Goal: Book appointment/travel/reservation

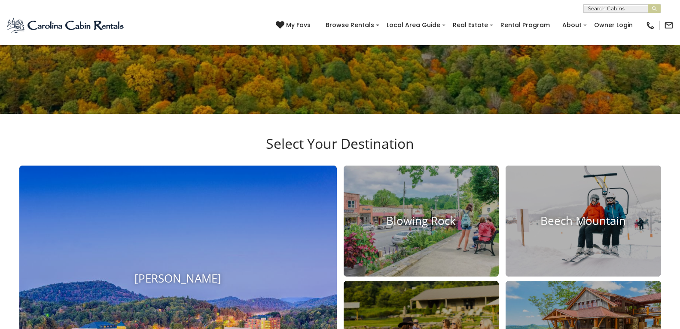
scroll to position [301, 0]
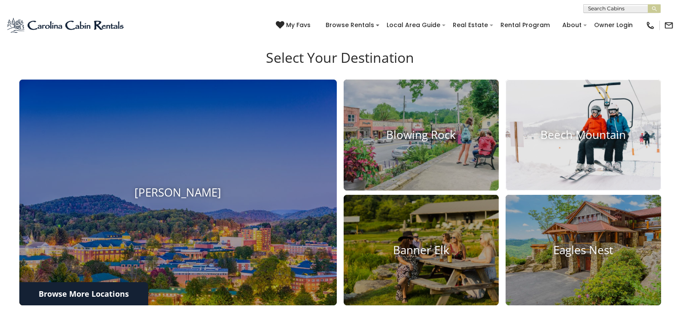
click at [571, 144] on img at bounding box center [583, 135] width 171 height 122
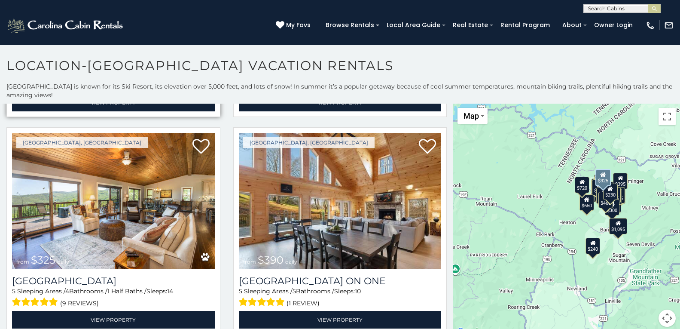
scroll to position [473, 0]
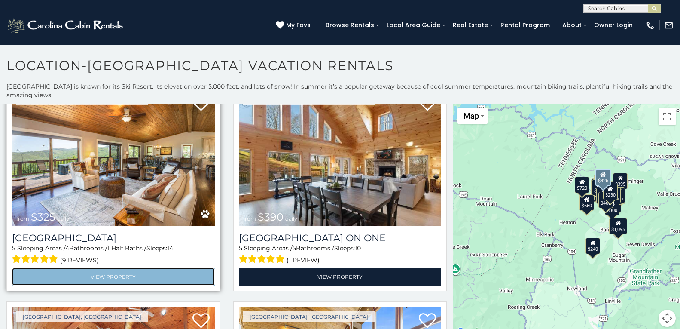
click at [109, 269] on link "View Property" at bounding box center [113, 277] width 203 height 18
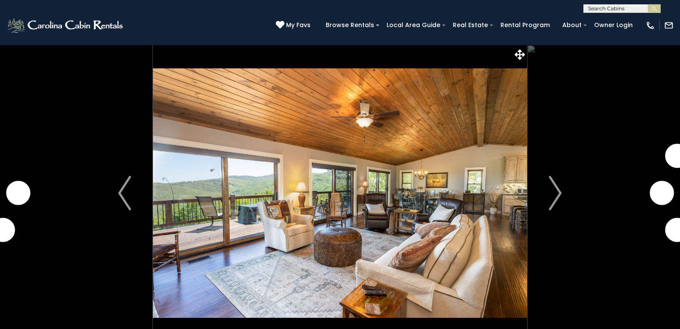
click at [555, 199] on img "Next" at bounding box center [555, 193] width 13 height 34
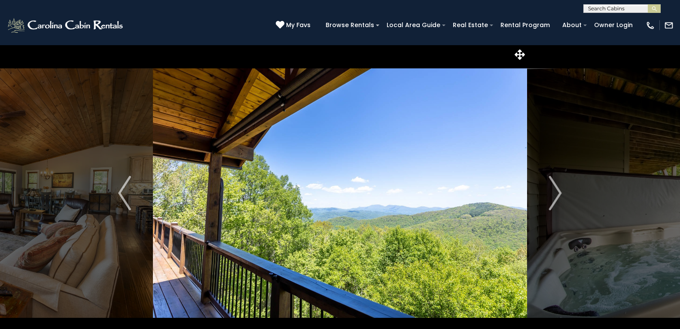
click at [555, 199] on img "Next" at bounding box center [555, 193] width 13 height 34
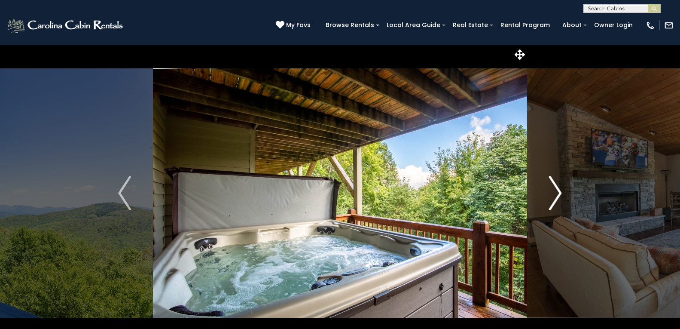
click at [555, 199] on img "Next" at bounding box center [555, 193] width 13 height 34
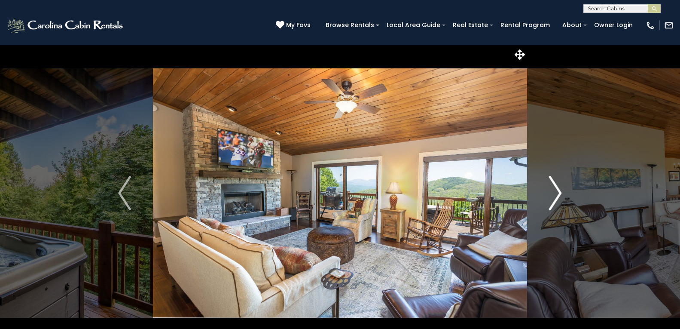
click at [555, 199] on img "Next" at bounding box center [555, 193] width 13 height 34
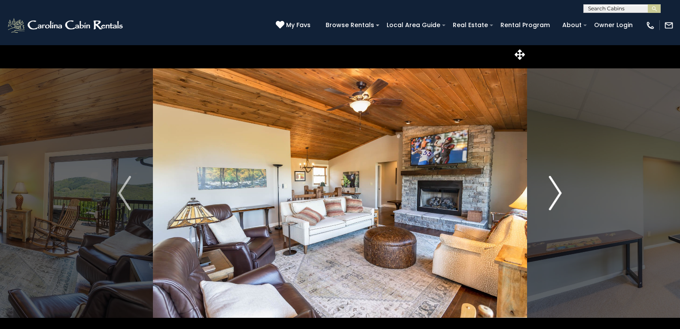
click at [555, 198] on img "Next" at bounding box center [555, 193] width 13 height 34
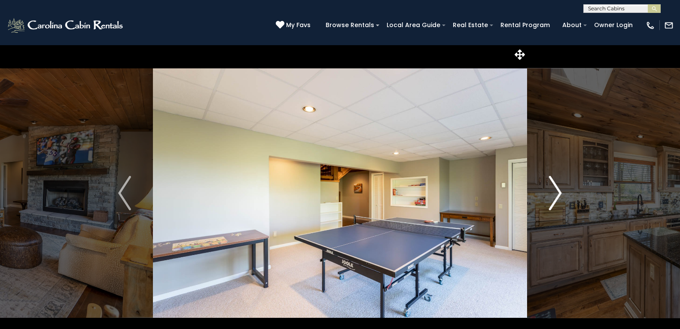
click at [555, 198] on img "Next" at bounding box center [555, 193] width 13 height 34
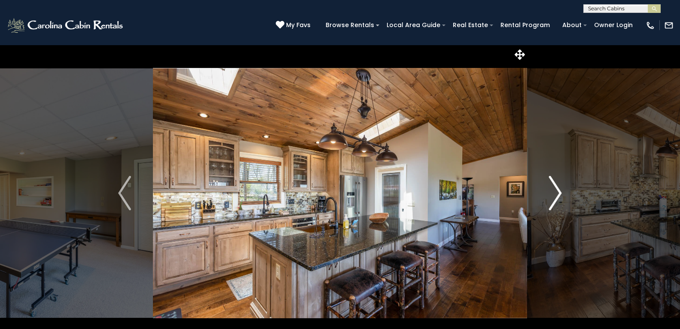
click at [555, 198] on img "Next" at bounding box center [555, 193] width 13 height 34
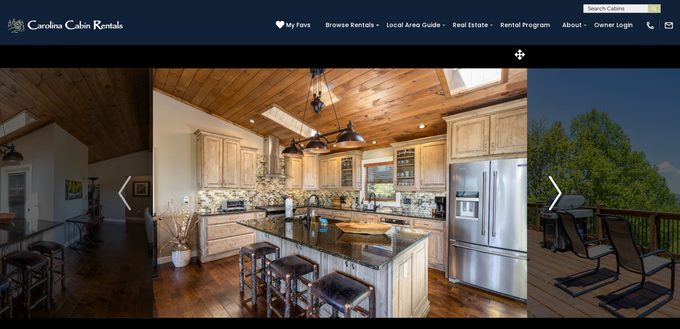
click at [555, 195] on img "Next" at bounding box center [555, 193] width 13 height 34
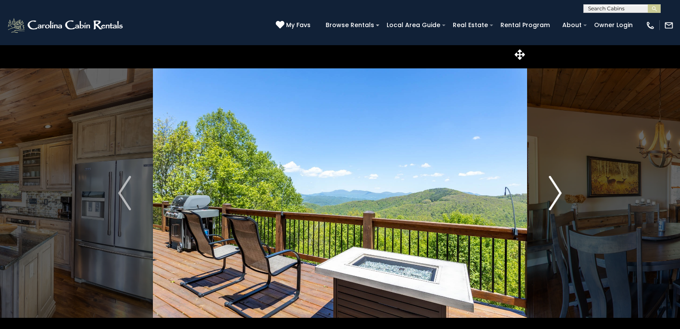
click at [555, 195] on img "Next" at bounding box center [555, 193] width 13 height 34
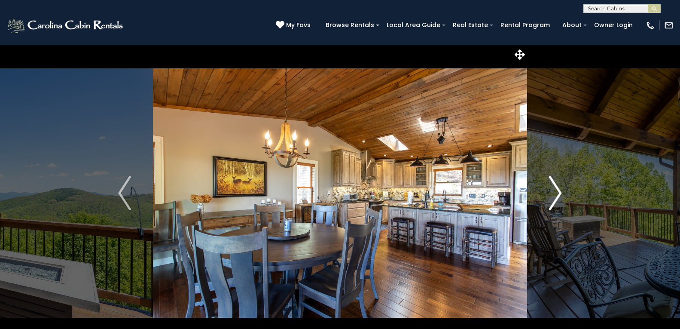
click at [555, 195] on img "Next" at bounding box center [555, 193] width 13 height 34
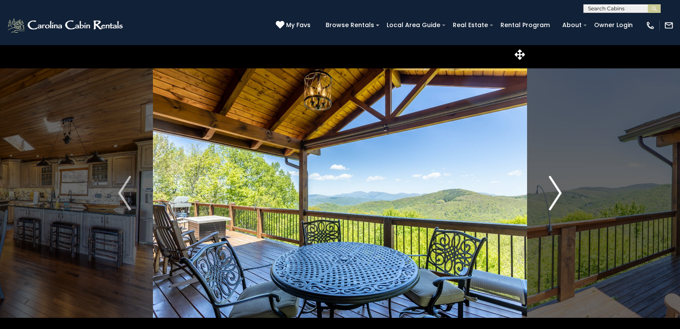
click at [555, 195] on img "Next" at bounding box center [555, 193] width 13 height 34
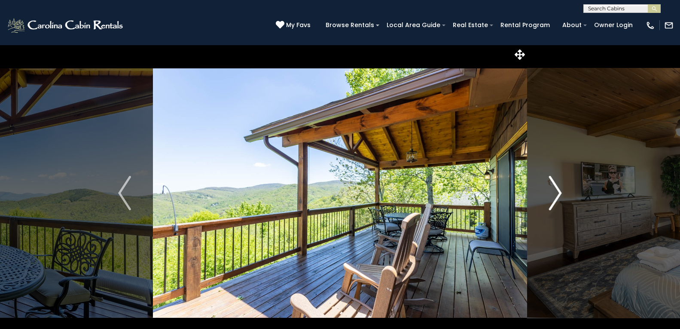
click at [555, 195] on img "Next" at bounding box center [555, 193] width 13 height 34
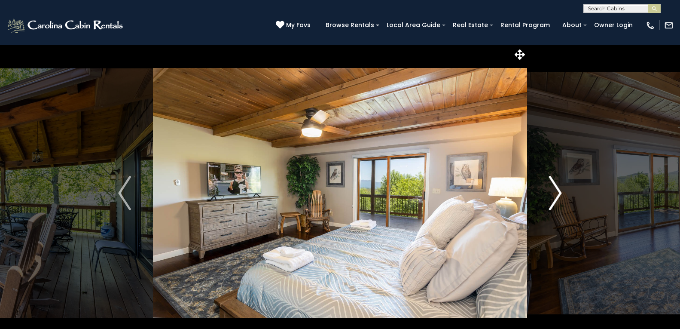
click at [558, 193] on img "Next" at bounding box center [555, 193] width 13 height 34
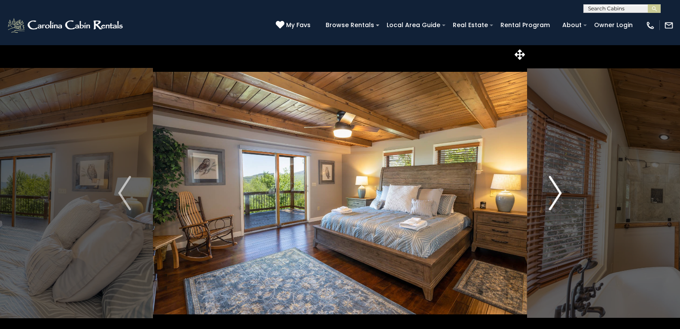
click at [558, 193] on img "Next" at bounding box center [555, 193] width 13 height 34
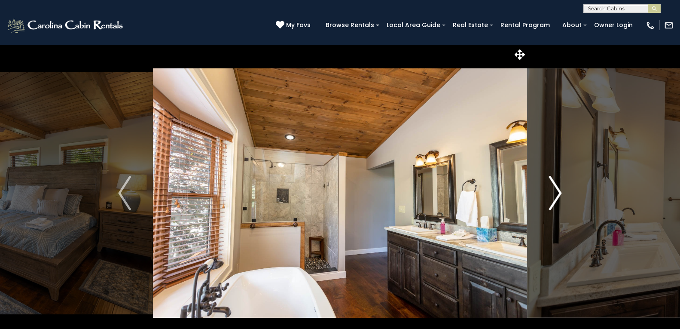
click at [558, 193] on img "Next" at bounding box center [555, 193] width 13 height 34
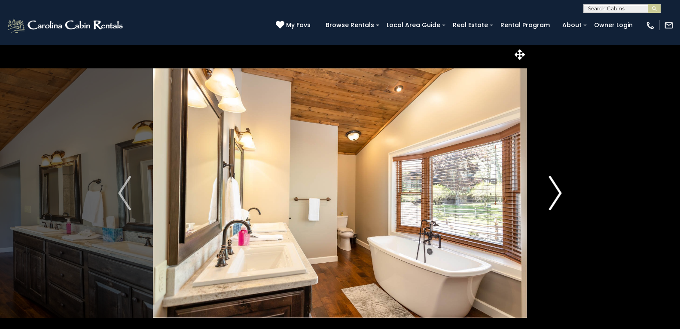
click at [558, 193] on img "Next" at bounding box center [555, 193] width 13 height 34
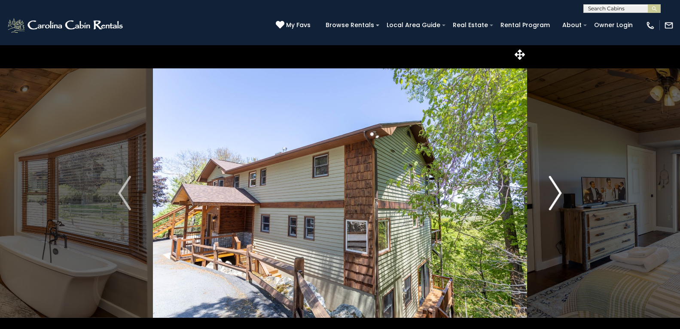
click at [558, 193] on img "Next" at bounding box center [555, 193] width 13 height 34
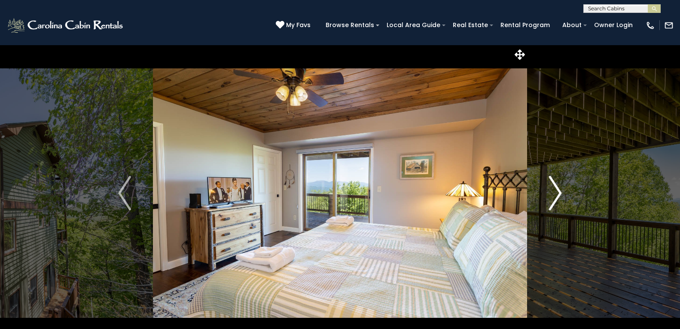
click at [558, 193] on img "Next" at bounding box center [555, 193] width 13 height 34
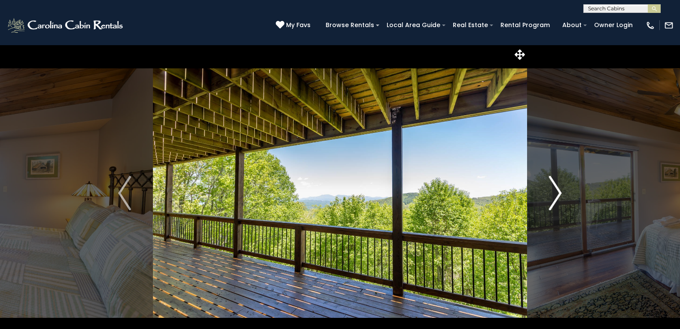
click at [558, 193] on img "Next" at bounding box center [555, 193] width 13 height 34
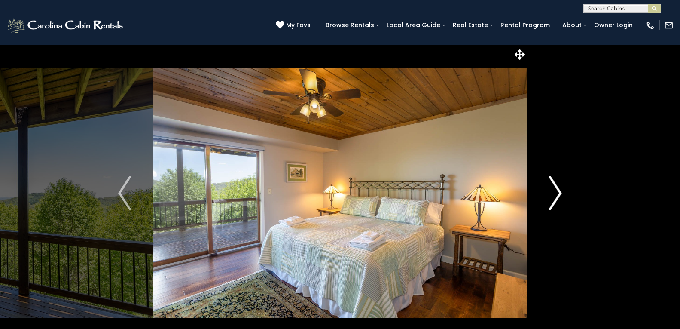
click at [558, 193] on img "Next" at bounding box center [555, 193] width 13 height 34
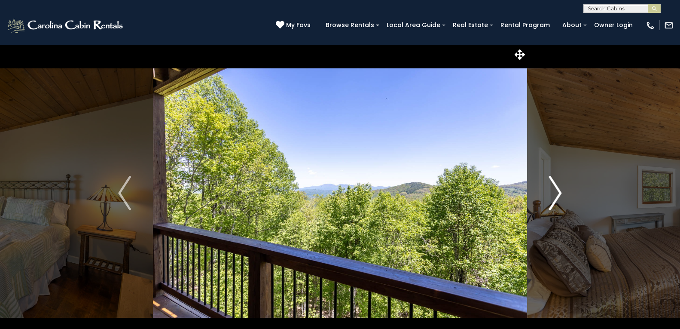
click at [558, 193] on img "Next" at bounding box center [555, 193] width 13 height 34
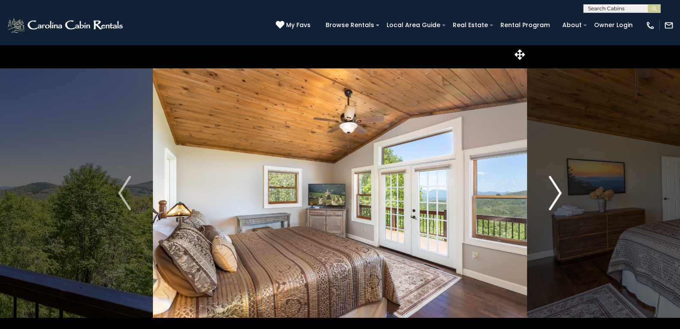
click at [558, 194] on img "Next" at bounding box center [555, 193] width 13 height 34
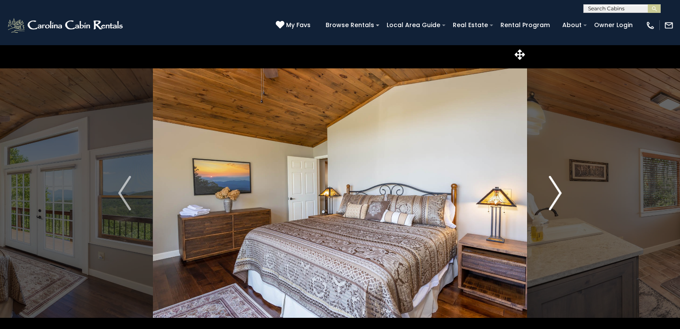
click at [558, 194] on img "Next" at bounding box center [555, 193] width 13 height 34
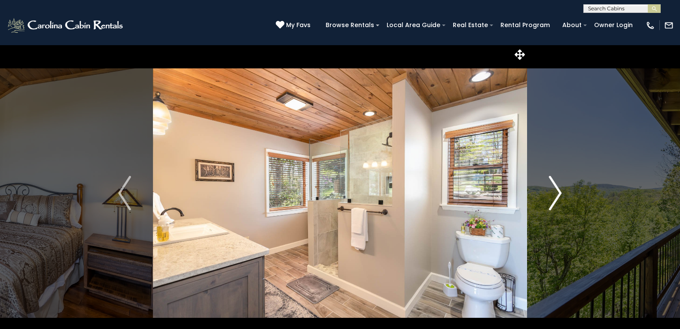
click at [558, 194] on img "Next" at bounding box center [555, 193] width 13 height 34
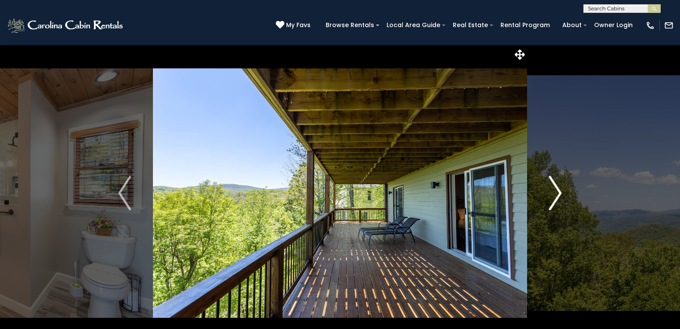
click at [558, 194] on img "Next" at bounding box center [555, 193] width 13 height 34
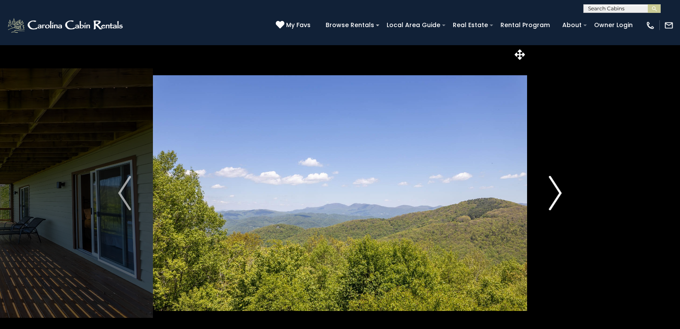
click at [558, 194] on img "Next" at bounding box center [555, 193] width 13 height 34
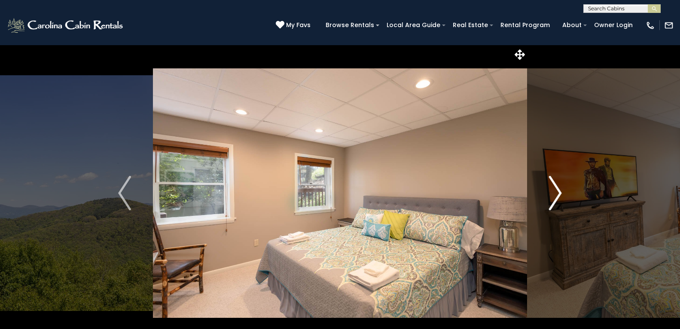
click at [558, 194] on img "Next" at bounding box center [555, 193] width 13 height 34
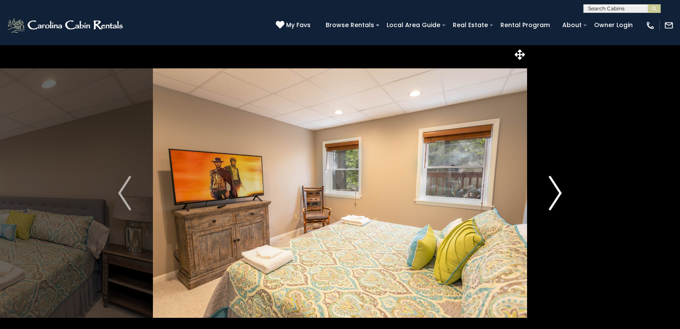
click at [558, 194] on img "Next" at bounding box center [555, 193] width 13 height 34
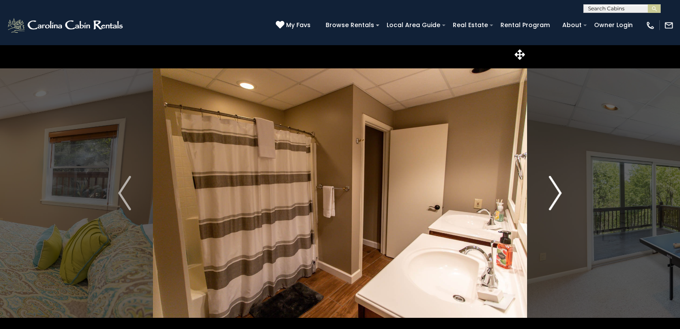
click at [558, 194] on img "Next" at bounding box center [555, 193] width 13 height 34
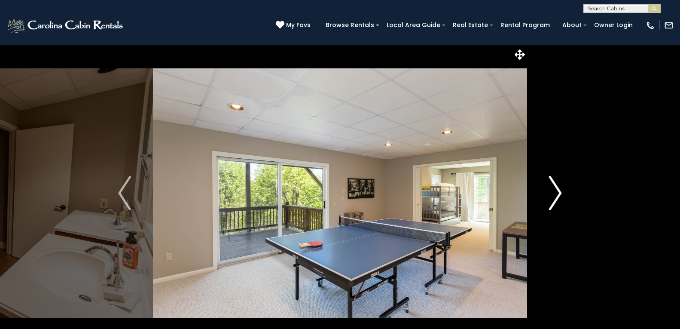
click at [558, 194] on img "Next" at bounding box center [555, 193] width 13 height 34
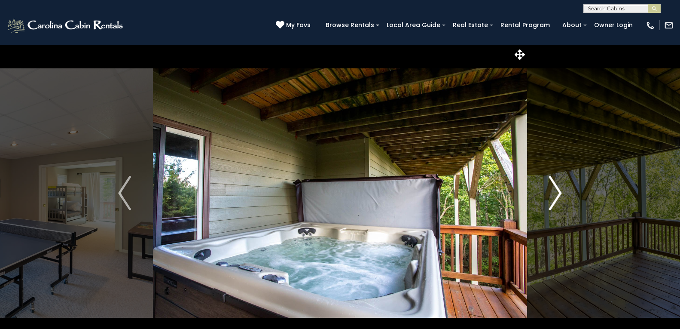
click at [558, 194] on img "Next" at bounding box center [555, 193] width 13 height 34
